Goal: Complete application form

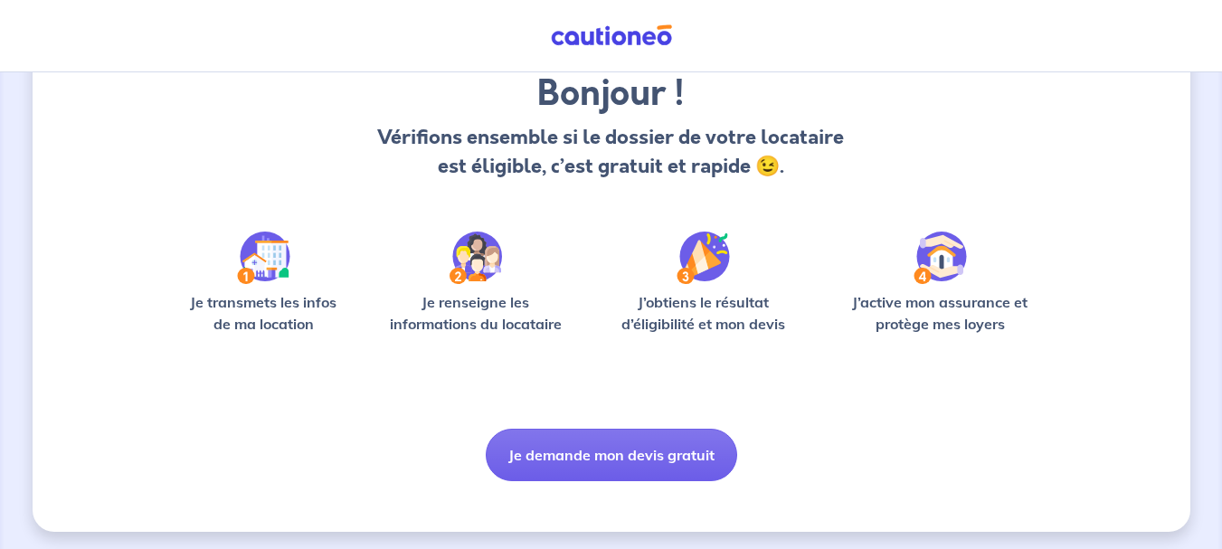
scroll to position [156, 0]
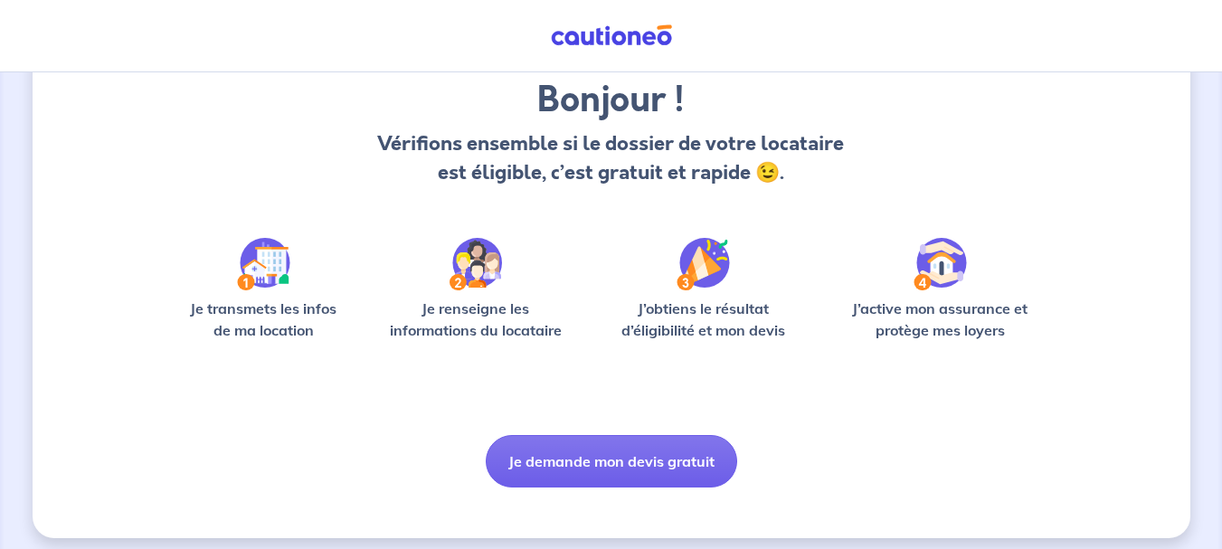
scroll to position [156, 0]
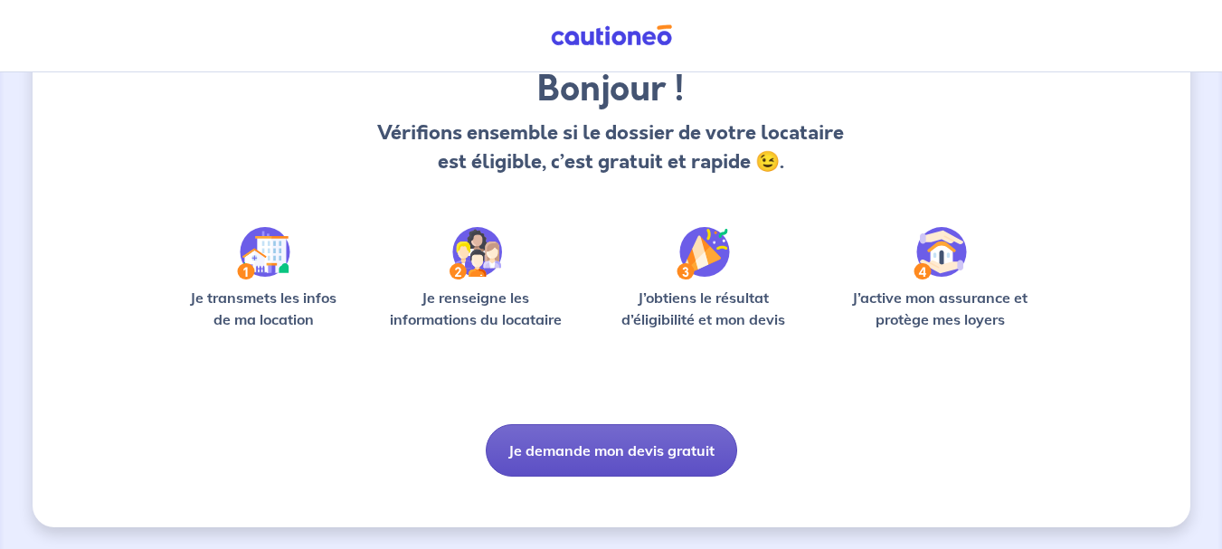
click at [542, 455] on button "Je demande mon devis gratuit" at bounding box center [611, 450] width 251 height 52
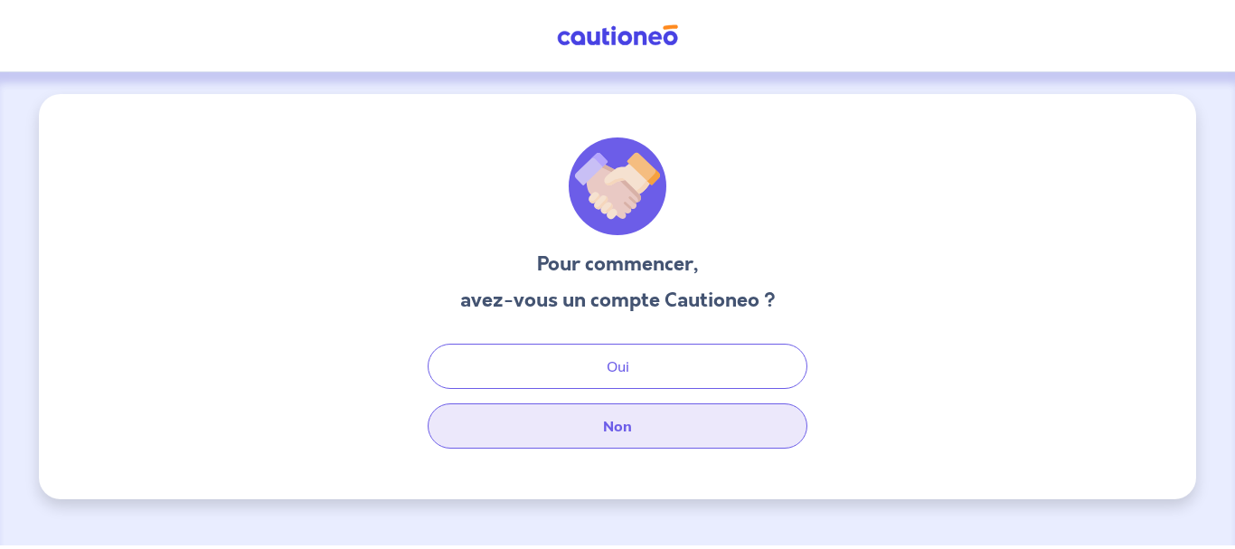
click at [607, 426] on button "Non" at bounding box center [618, 425] width 380 height 45
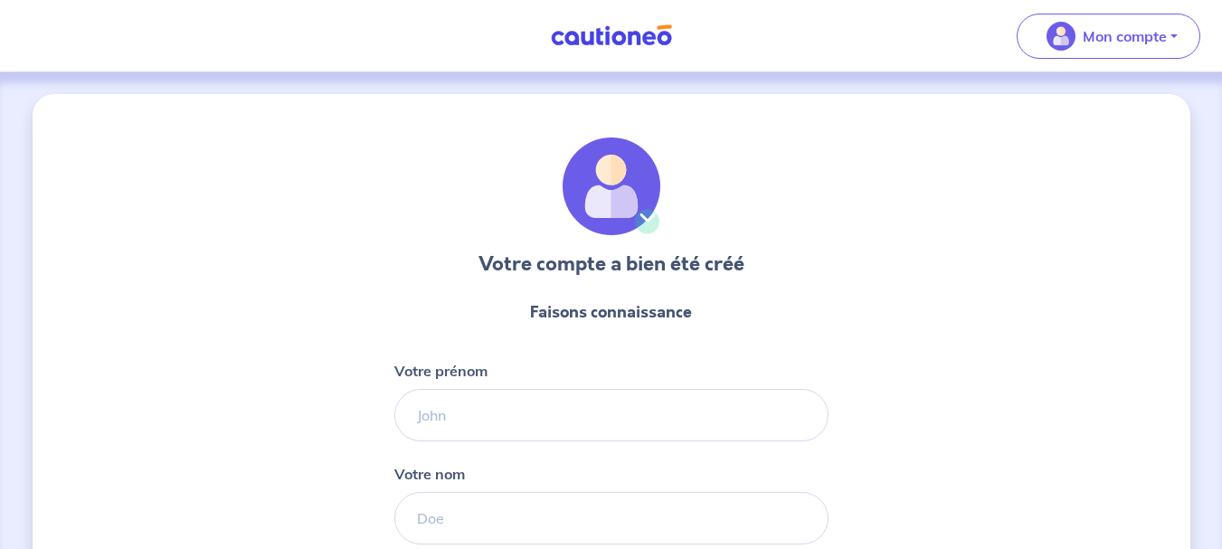
select select "FR"
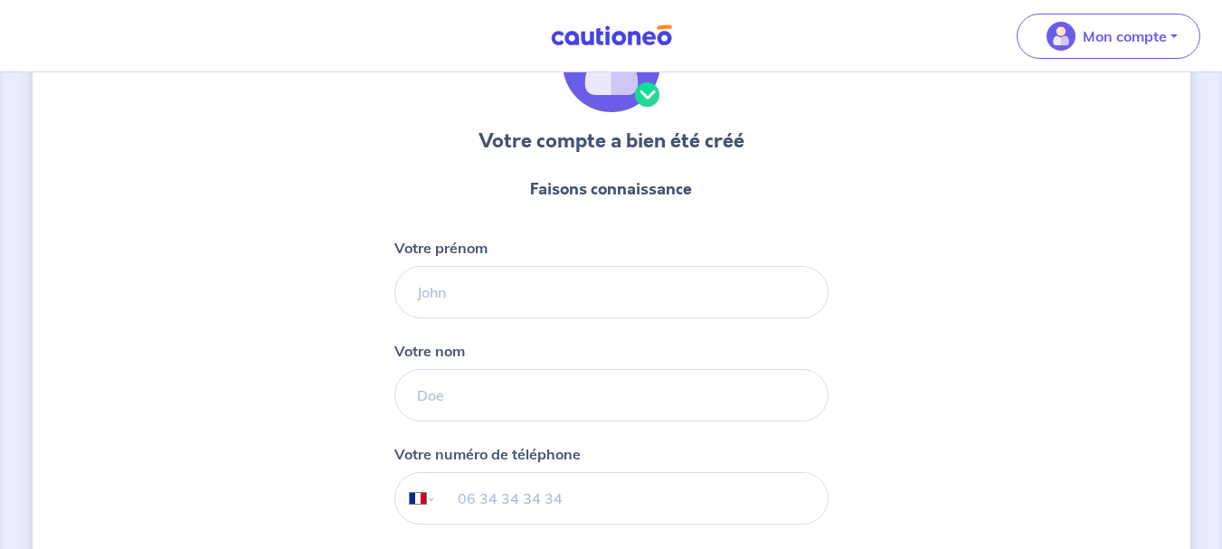
scroll to position [122, 0]
click at [435, 295] on input "Votre prénom" at bounding box center [611, 293] width 434 height 52
type input "[PERSON_NAME]"
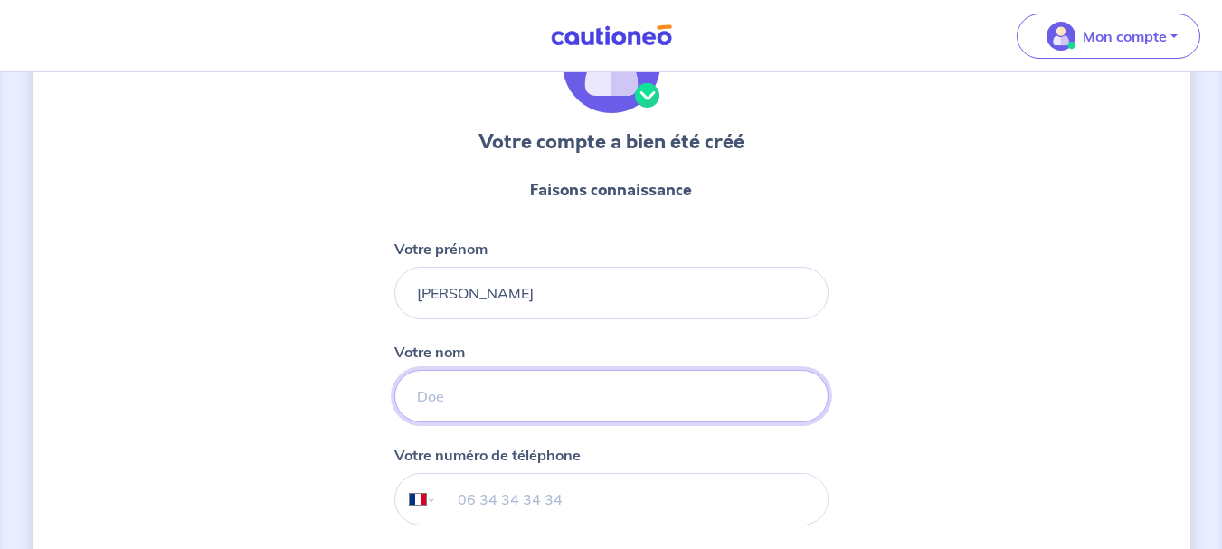
type input "GROS"
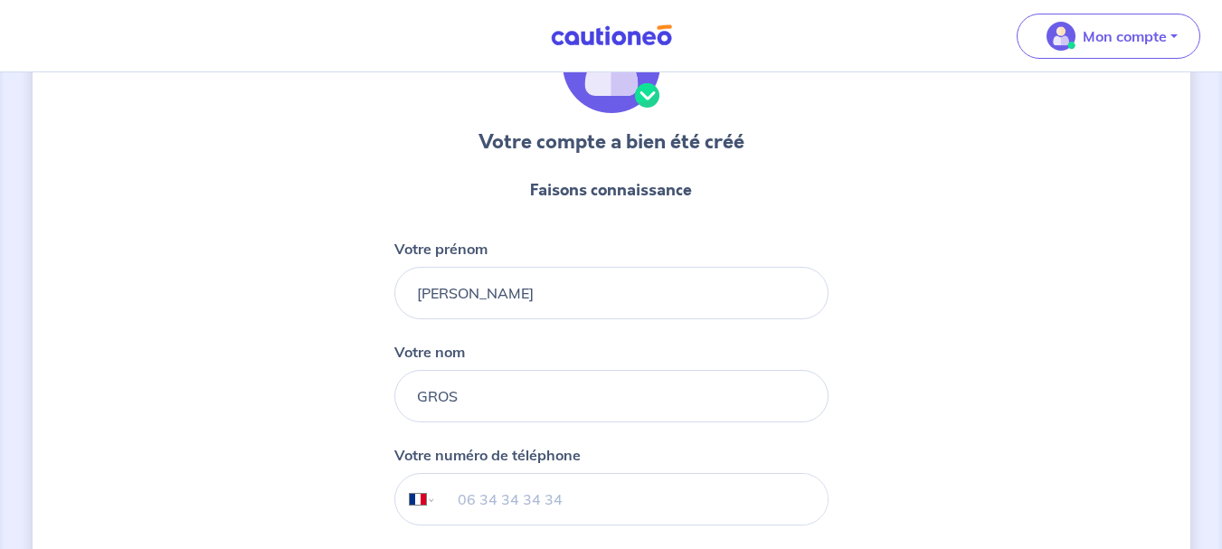
type input "06 95 39 01 85"
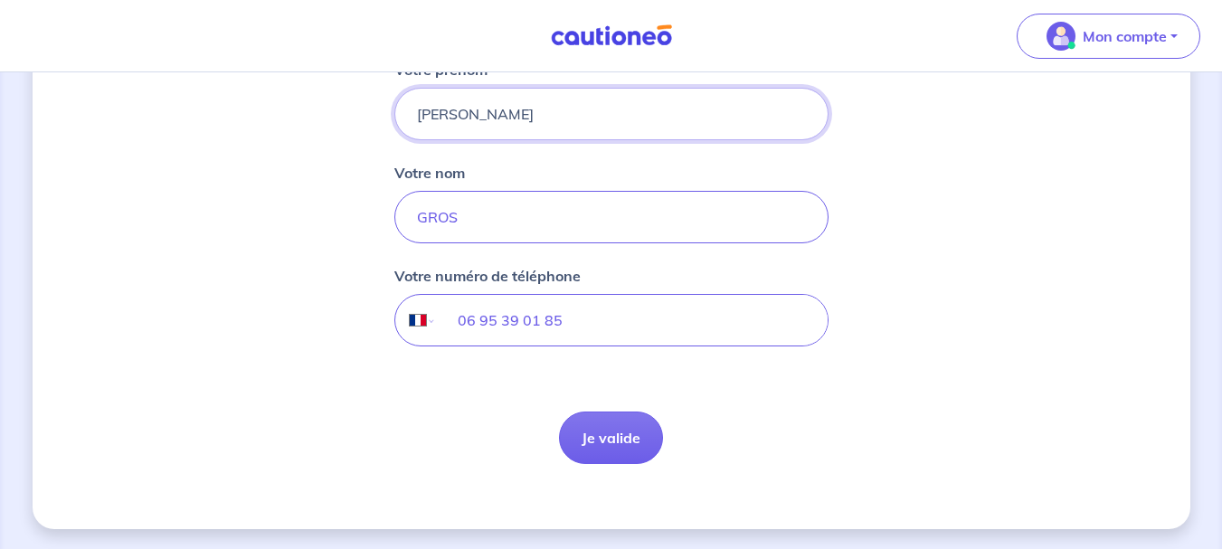
scroll to position [303, 0]
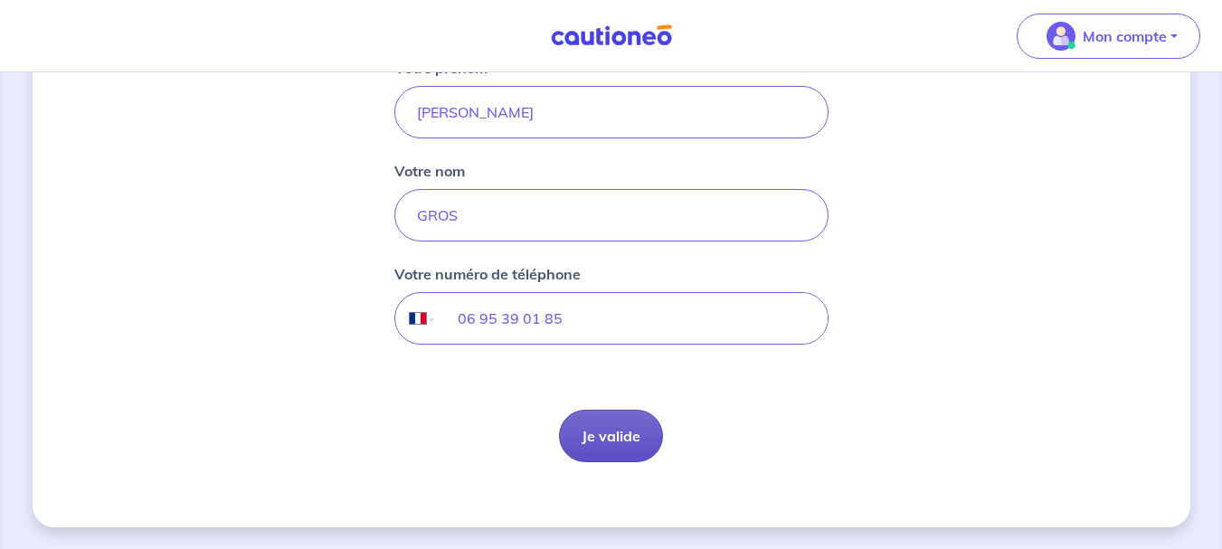
click at [586, 426] on button "Je valide" at bounding box center [611, 436] width 104 height 52
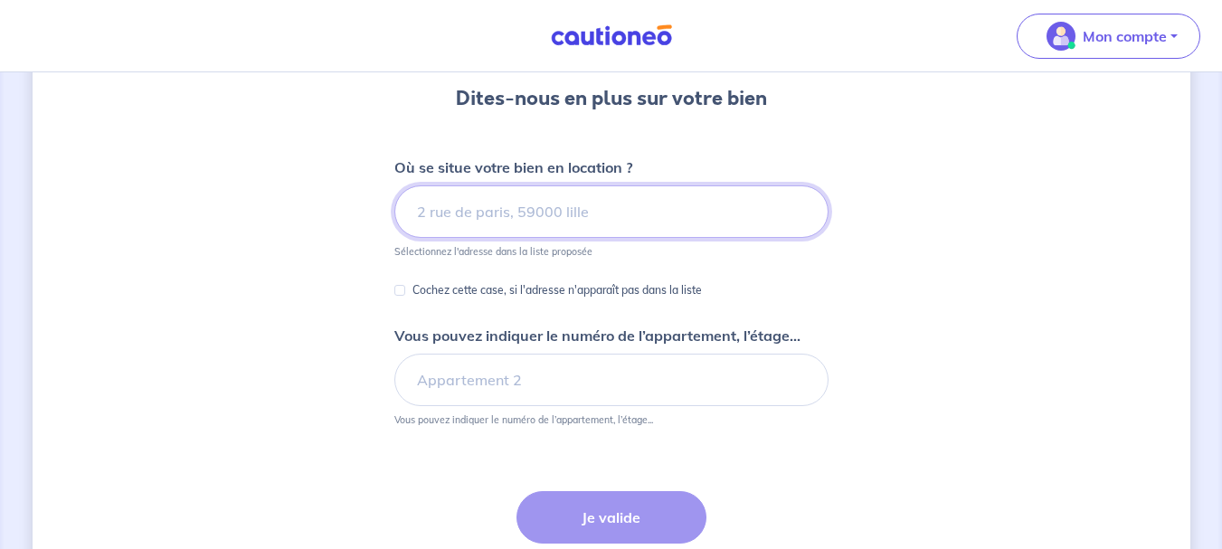
scroll to position [181, 0]
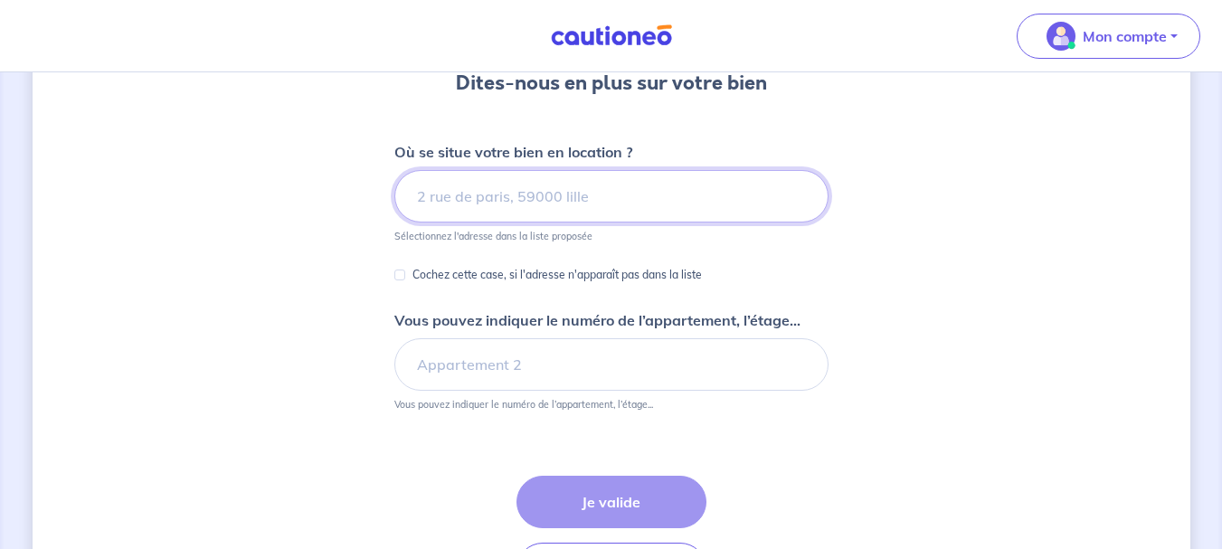
click at [420, 204] on input at bounding box center [611, 196] width 434 height 52
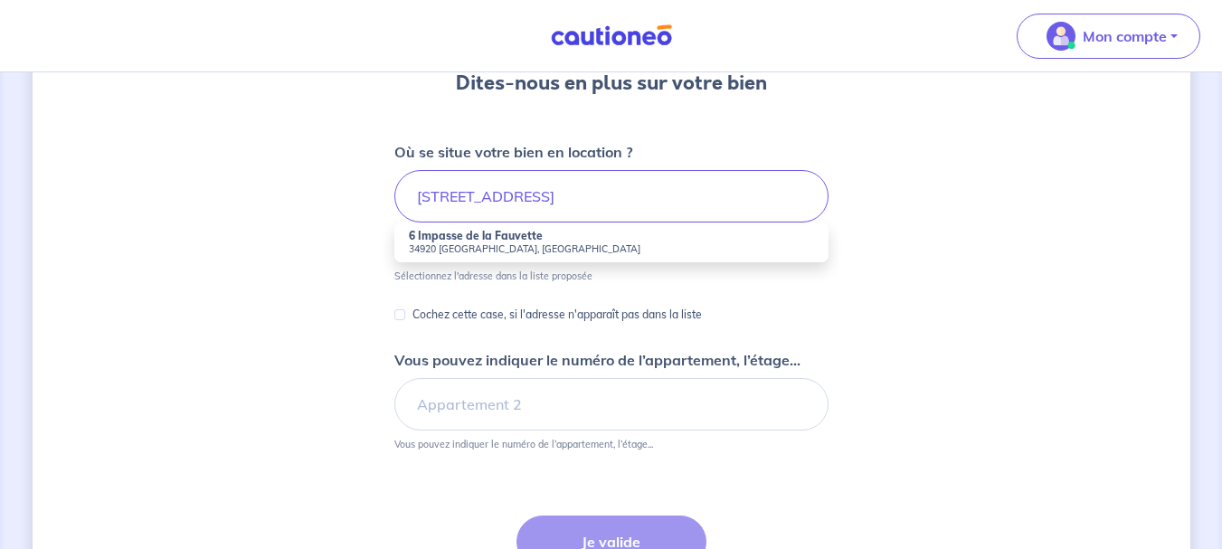
click at [486, 254] on small "34920 Le Crès, France" at bounding box center [611, 248] width 405 height 13
type input "6 Impasse de la Fauvette, 34920 Le Crès, France"
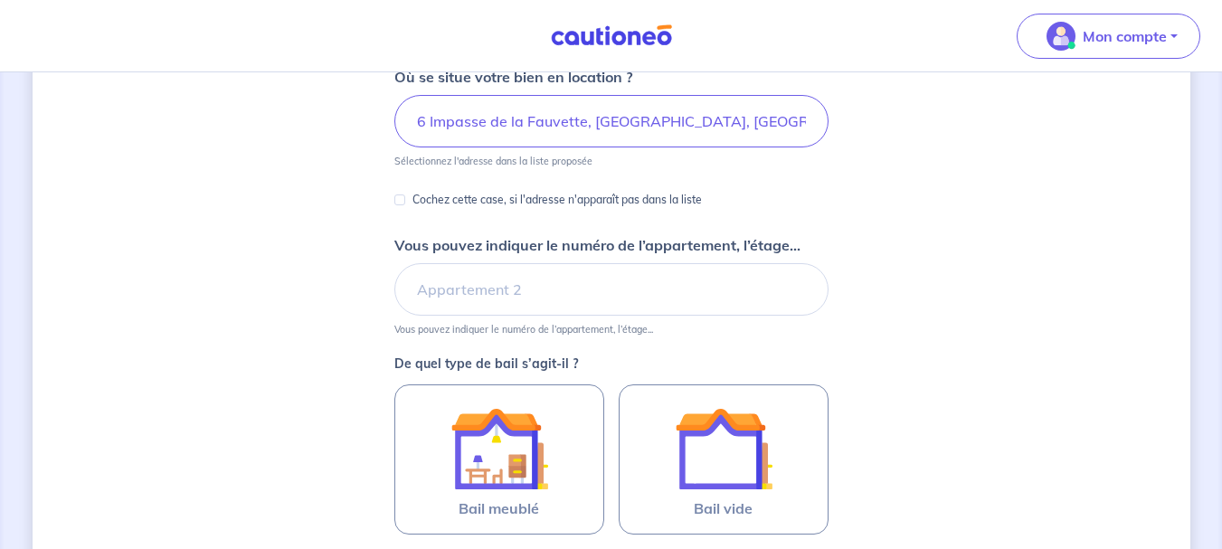
scroll to position [271, 0]
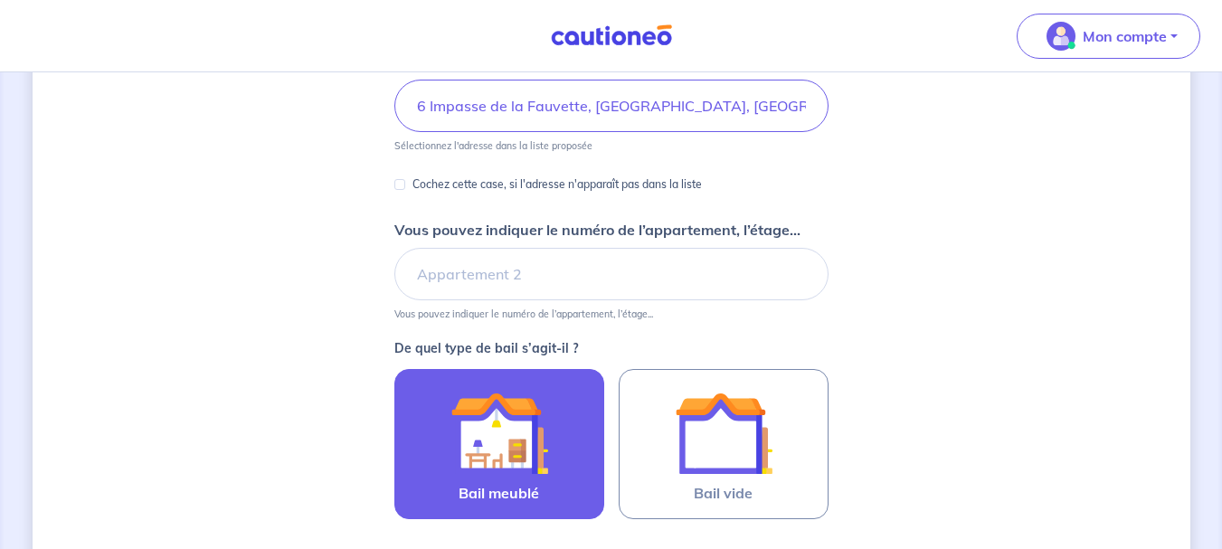
click at [498, 432] on img at bounding box center [499, 433] width 98 height 98
click at [0, 0] on input "Bail meublé" at bounding box center [0, 0] width 0 height 0
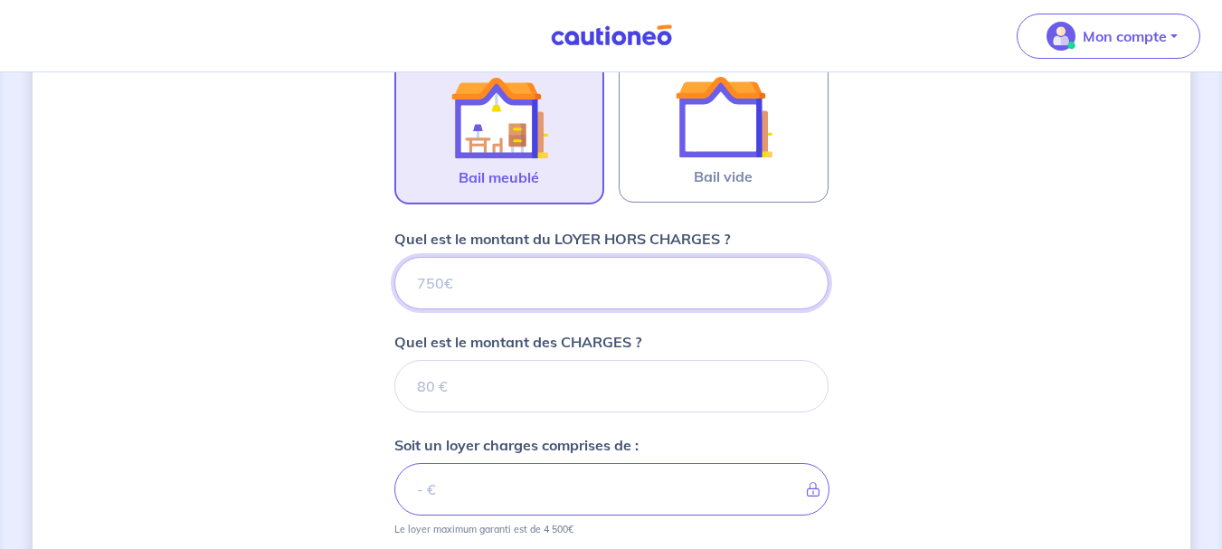
scroll to position [597, 0]
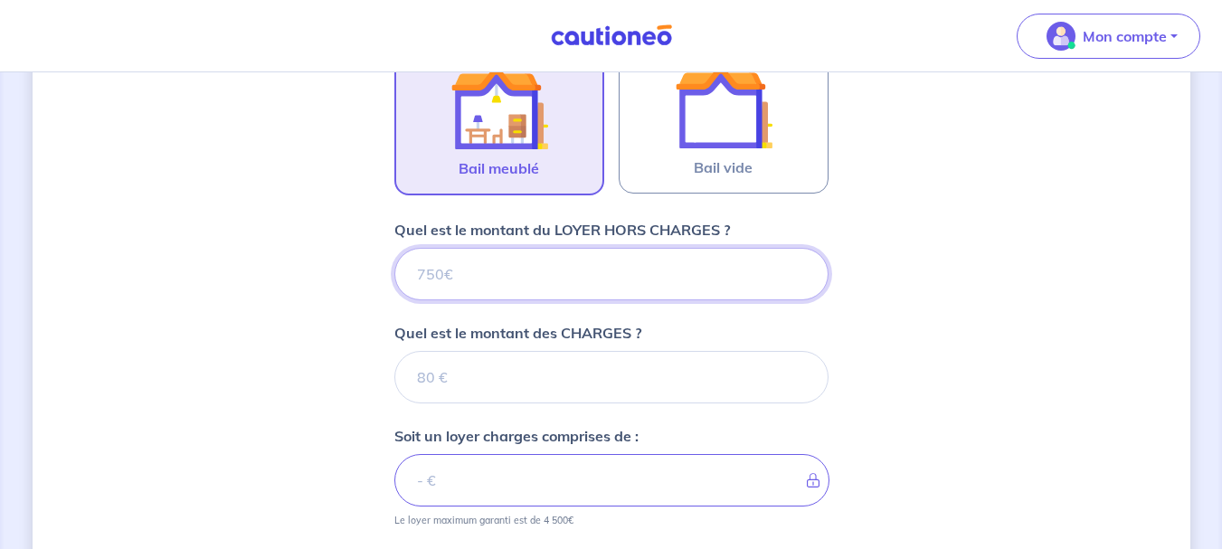
type input "1"
type input "160"
type input "1600"
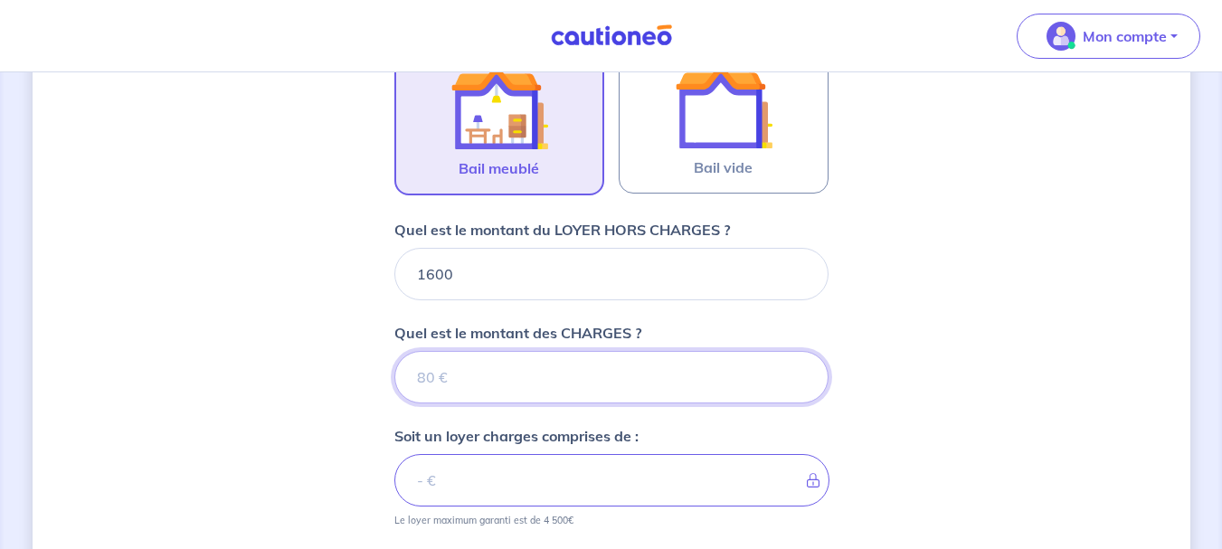
click at [458, 379] on input "Quel est le montant des CHARGES ?" at bounding box center [611, 377] width 434 height 52
type input "1"
type input "1601"
type input "100"
type input "1700"
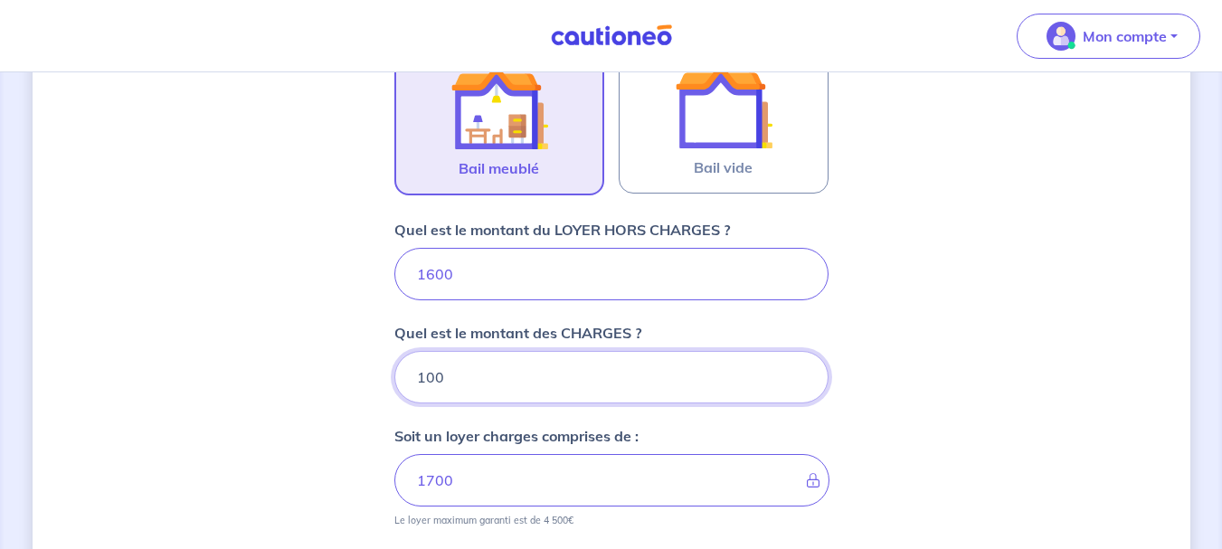
scroll to position [778, 0]
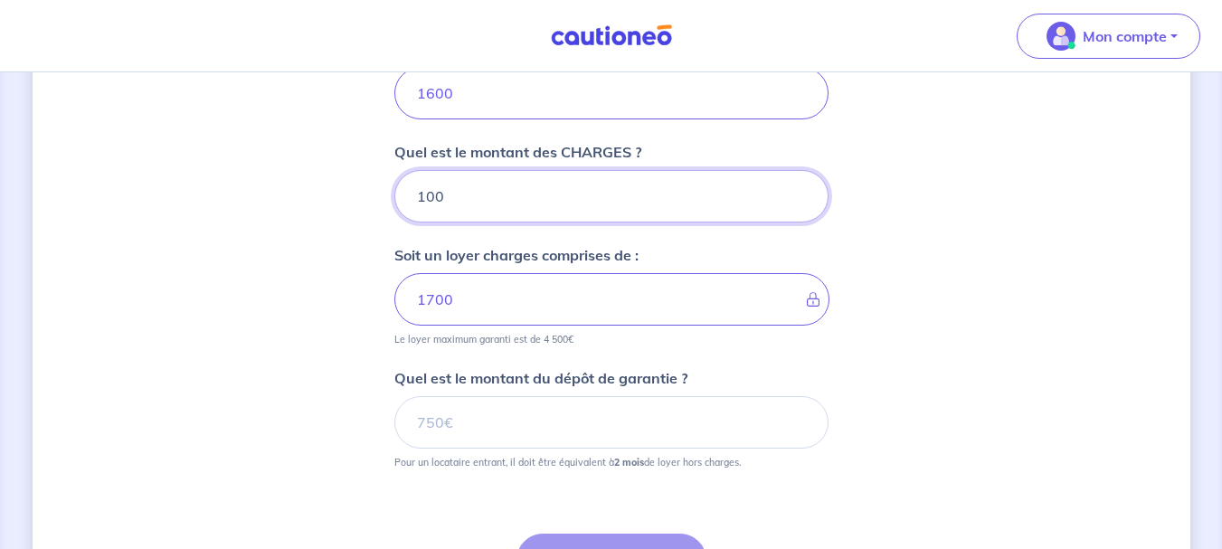
type input "100"
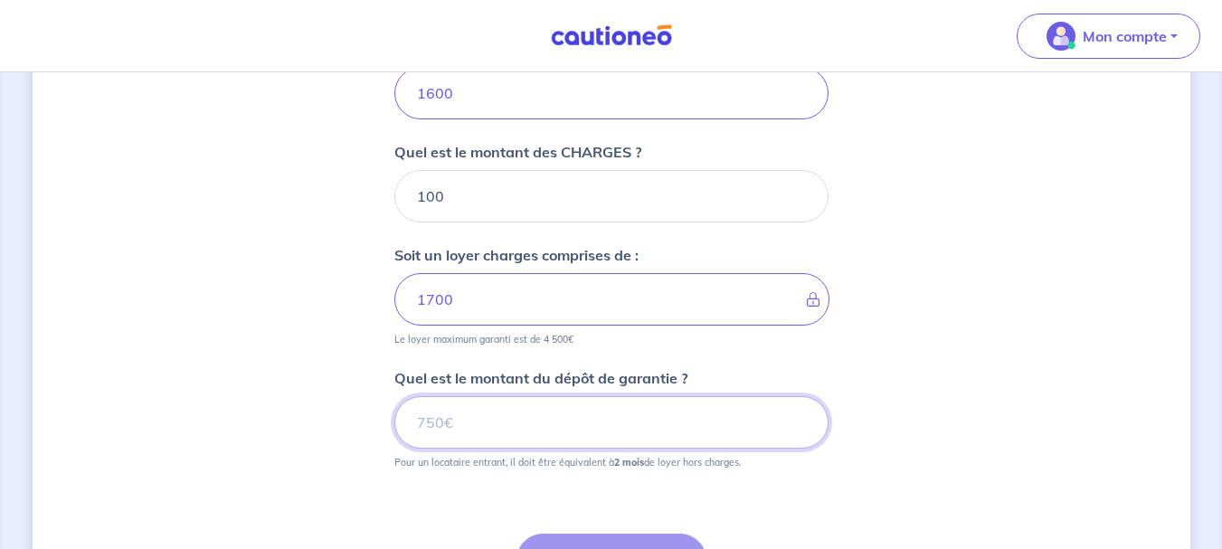
click at [439, 427] on input "Quel est le montant du dépôt de garantie ?" at bounding box center [611, 422] width 434 height 52
type input "3200"
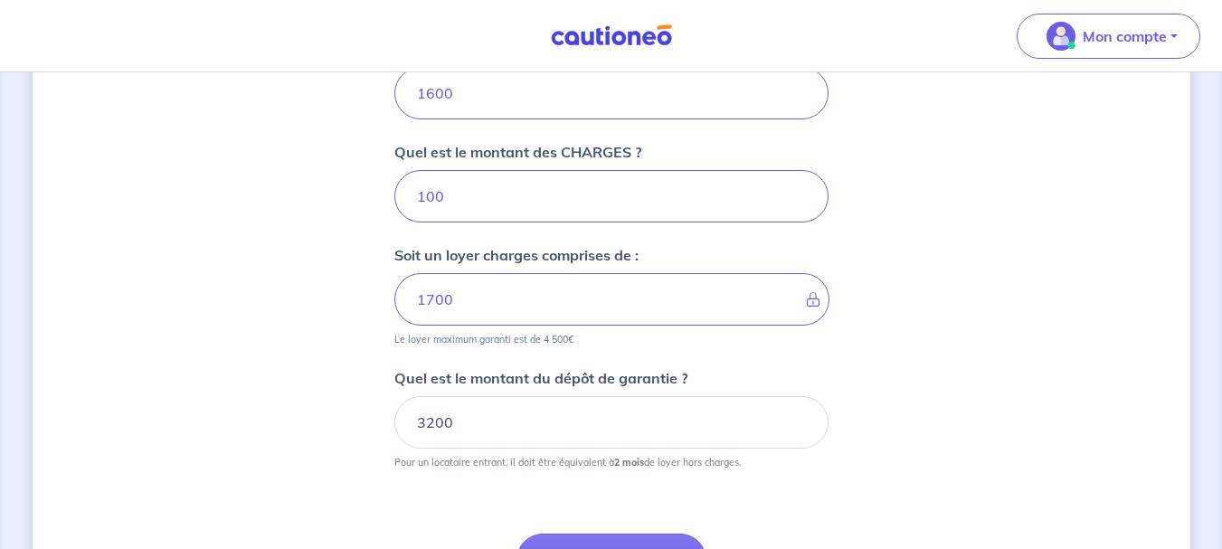
click at [925, 335] on div "Dites-nous en plus sur votre bien Où se situe votre bien en location ? 6 Impass…" at bounding box center [611, 16] width 1157 height 1401
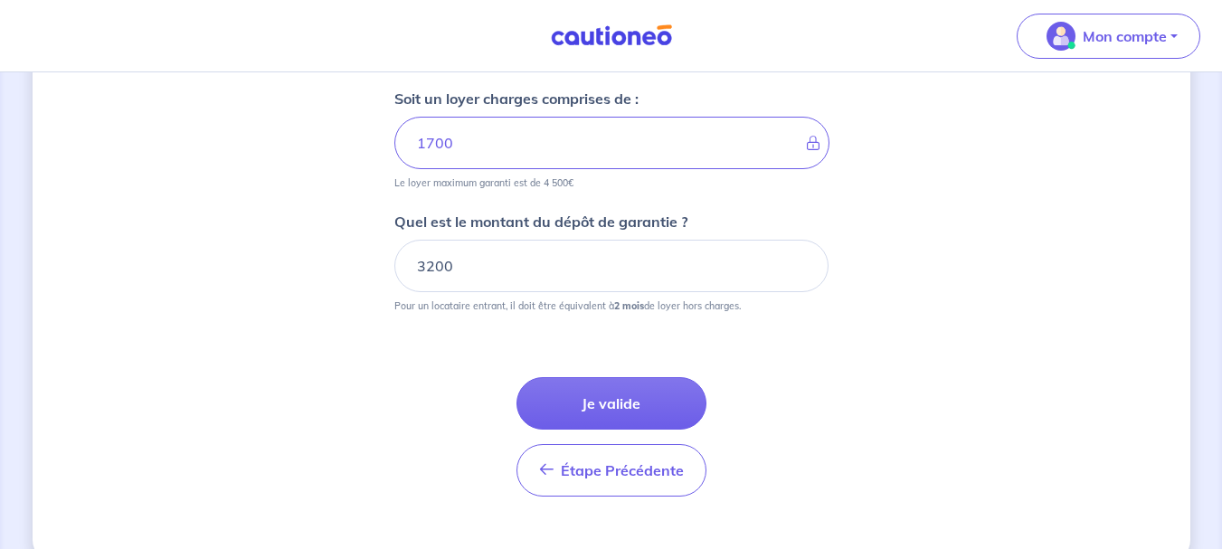
scroll to position [958, 0]
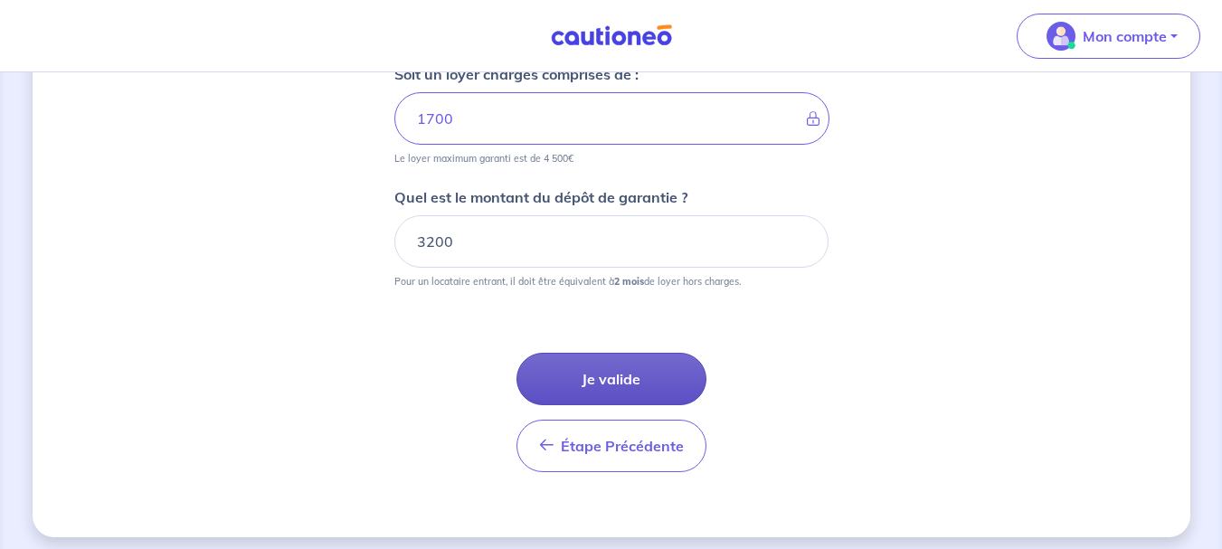
click at [598, 384] on button "Je valide" at bounding box center [611, 379] width 190 height 52
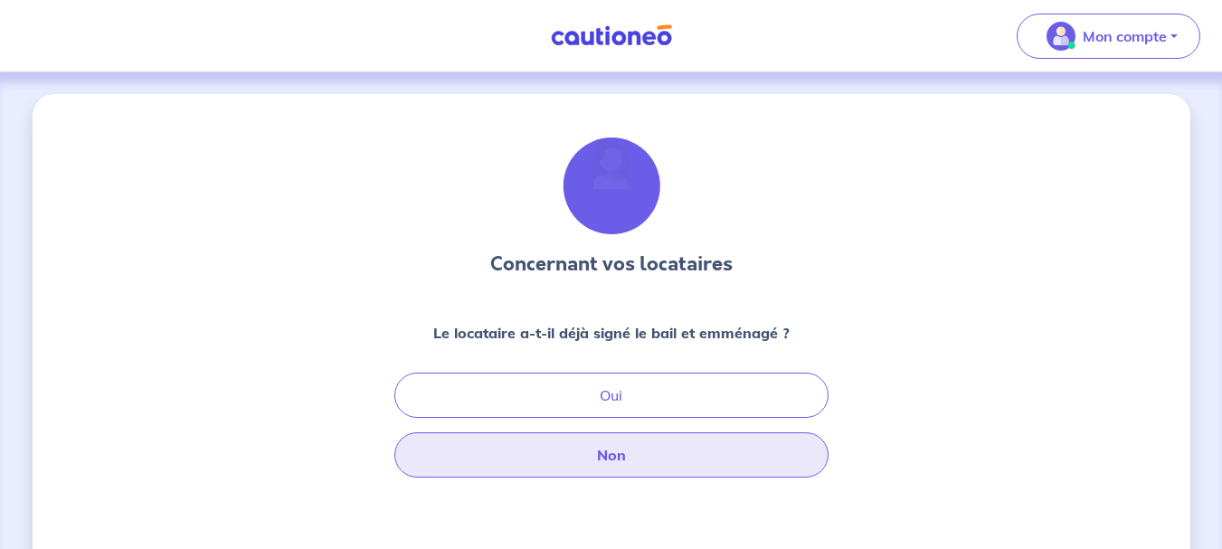
click at [606, 454] on button "Non" at bounding box center [611, 454] width 434 height 45
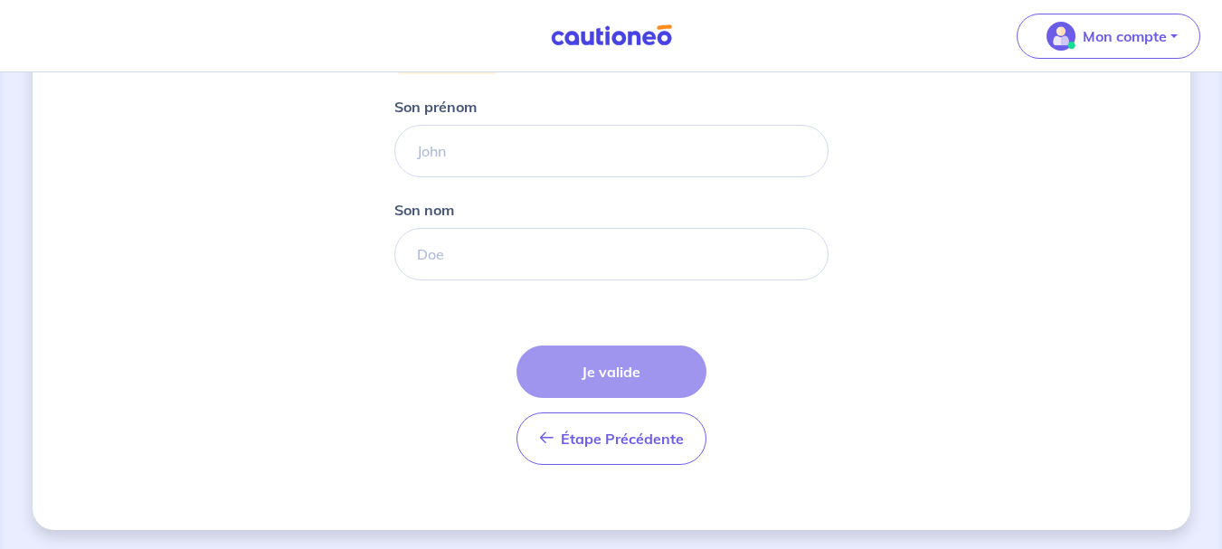
scroll to position [395, 0]
click at [612, 373] on div "Étape Précédente Précédent Je valide Je valide" at bounding box center [611, 402] width 190 height 119
click at [591, 370] on div "Étape Précédente Précédent Je valide Je valide" at bounding box center [611, 402] width 190 height 119
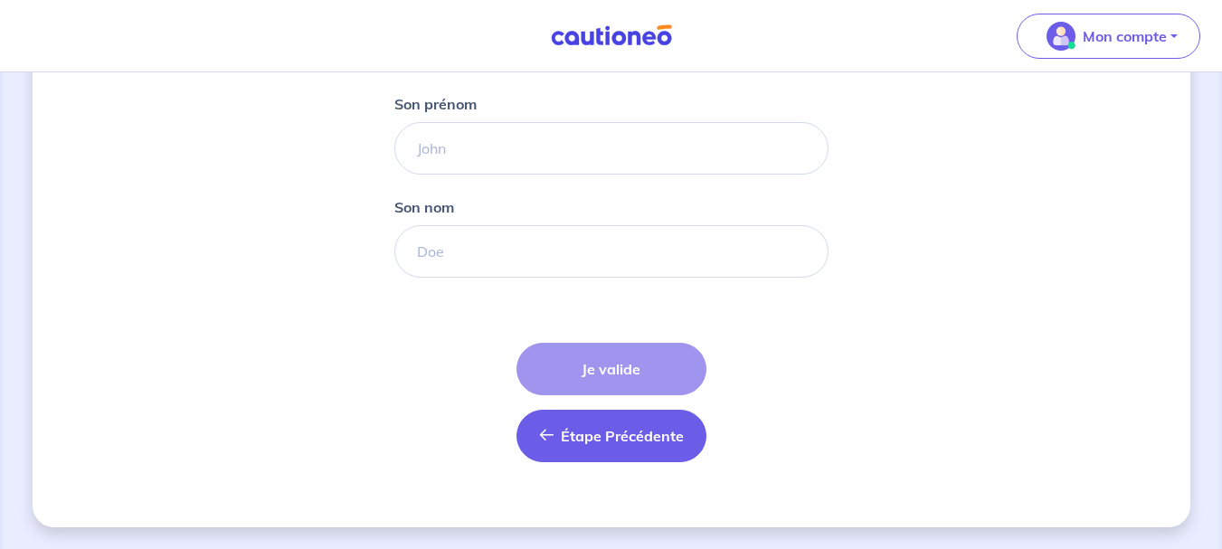
click at [612, 433] on span "Étape Précédente" at bounding box center [622, 436] width 123 height 18
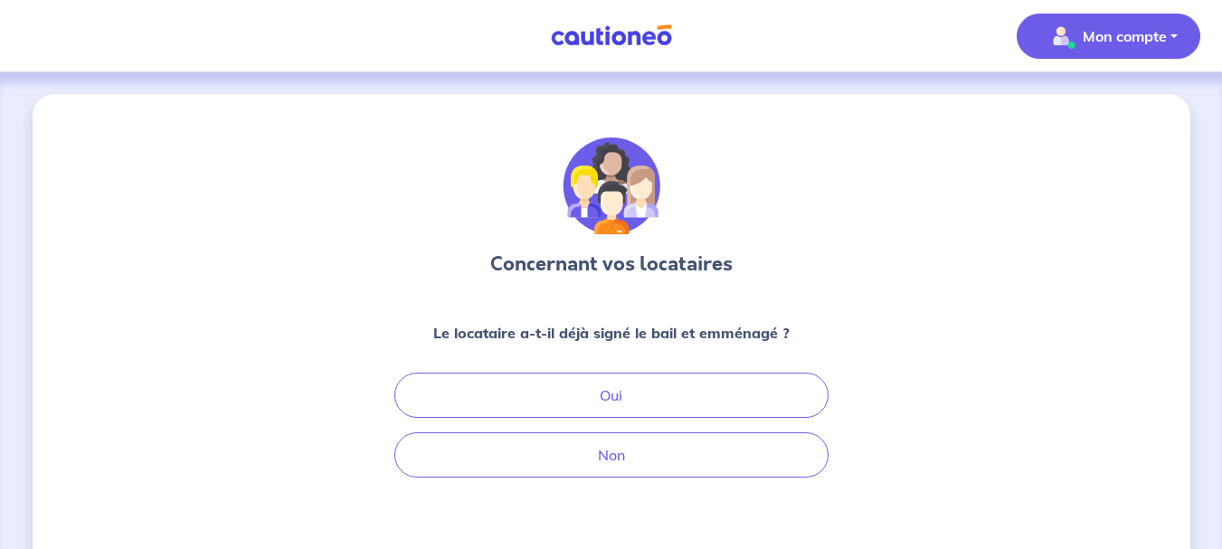
click at [1089, 42] on p "Mon compte" at bounding box center [1124, 36] width 84 height 22
click at [1070, 154] on link "Me déconnecter" at bounding box center [1090, 155] width 146 height 29
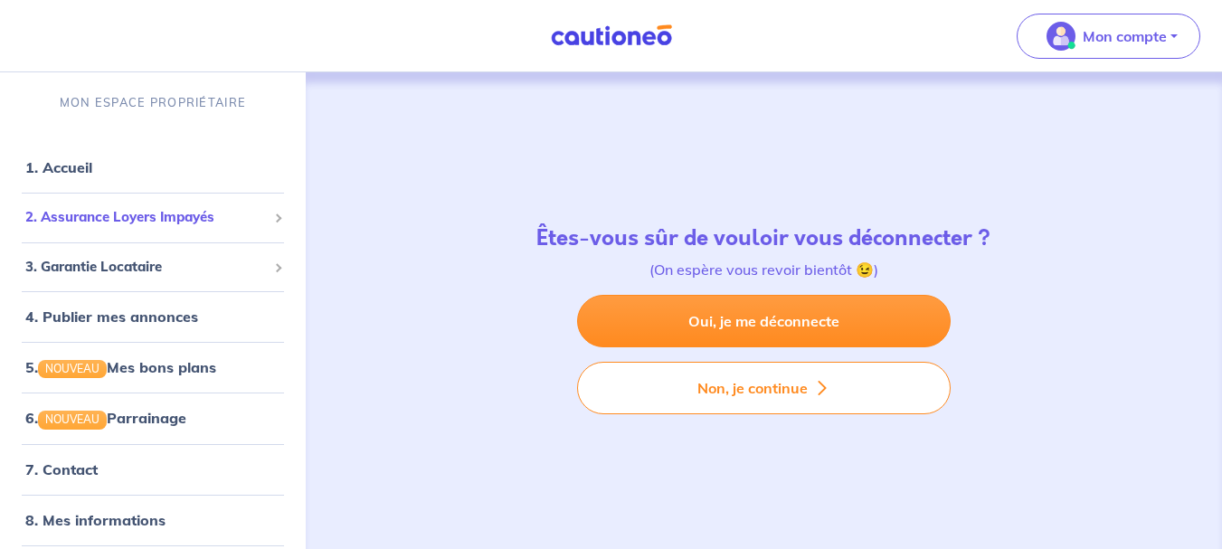
click at [156, 212] on span "2. Assurance Loyers Impayés" at bounding box center [145, 217] width 241 height 21
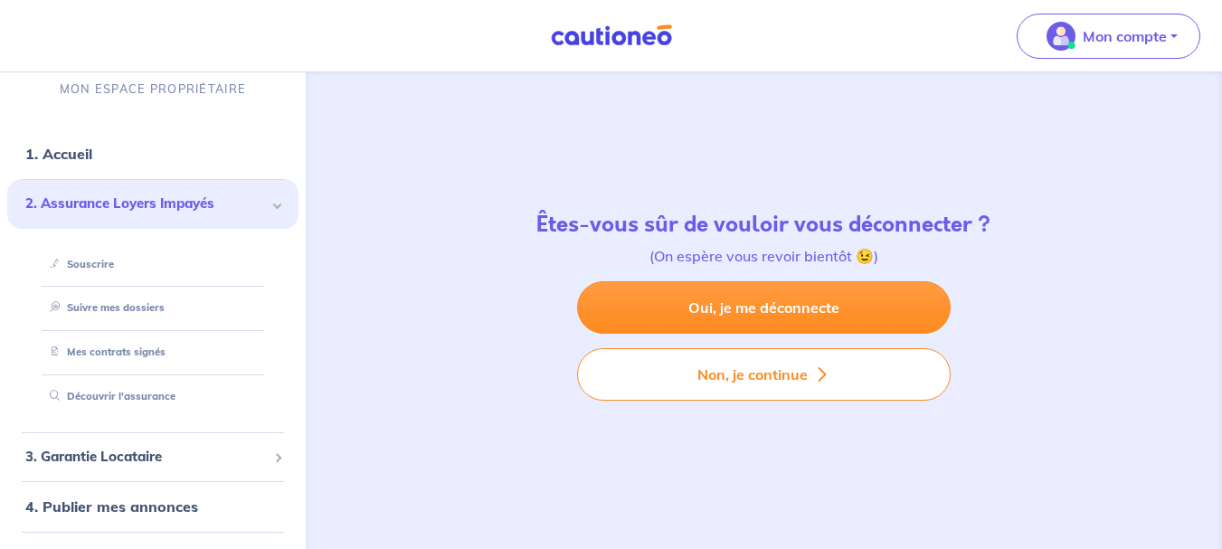
scroll to position [17, 0]
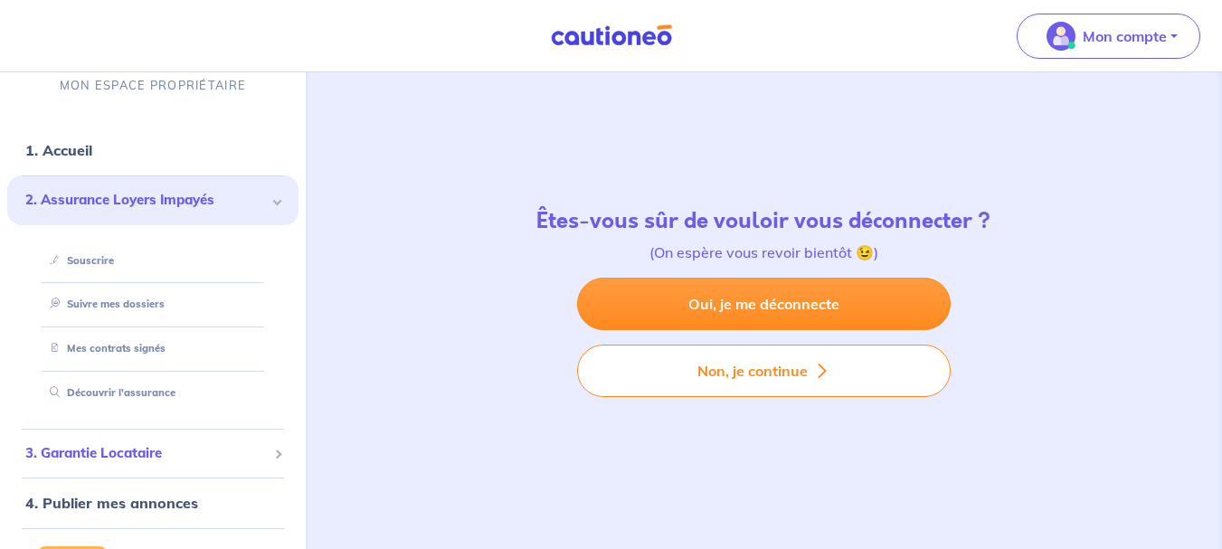
click at [85, 455] on span "3. Garantie Locataire" at bounding box center [145, 453] width 241 height 21
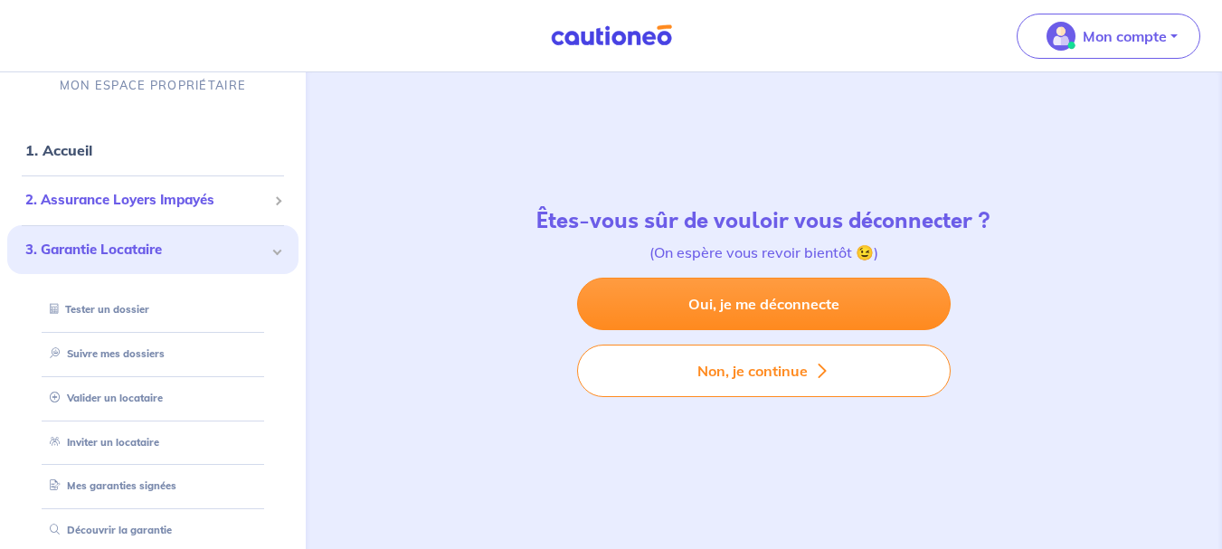
click at [77, 203] on span "2. Assurance Loyers Impayés" at bounding box center [145, 200] width 241 height 21
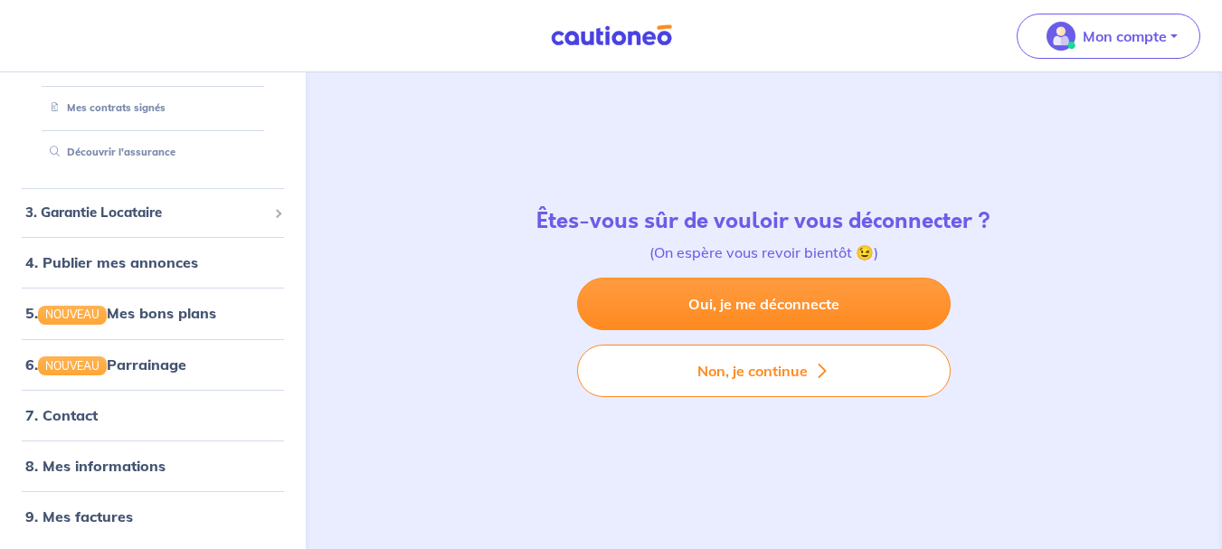
scroll to position [242, 0]
click at [141, 262] on link "4. Publier mes annonces" at bounding box center [108, 260] width 167 height 18
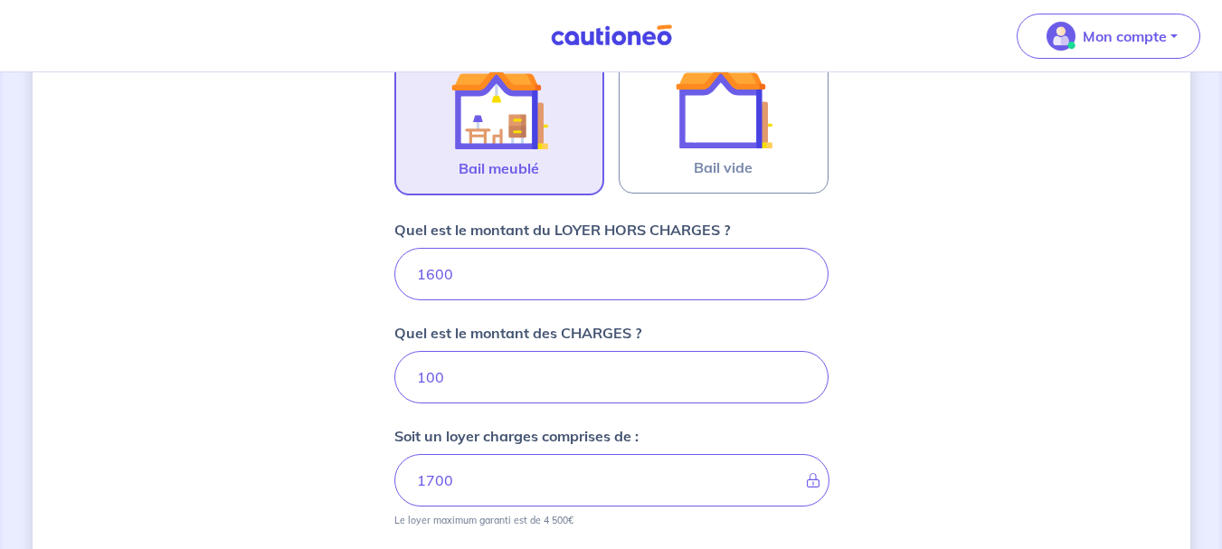
select select "FR"
